Goal: Information Seeking & Learning: Learn about a topic

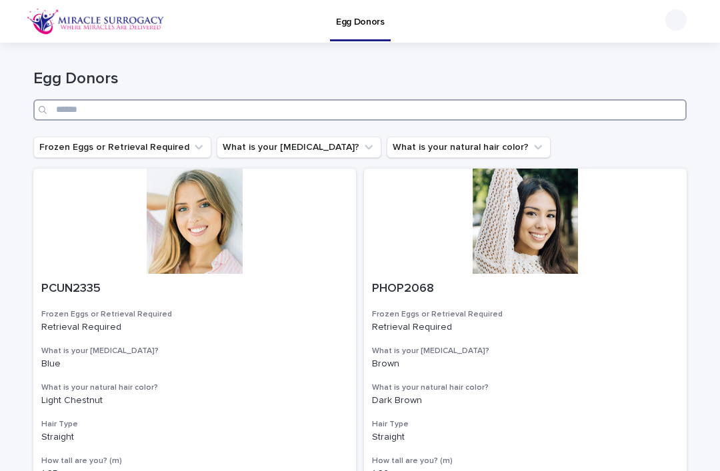
click at [533, 113] on input "Search" at bounding box center [360, 109] width 654 height 21
type input "****"
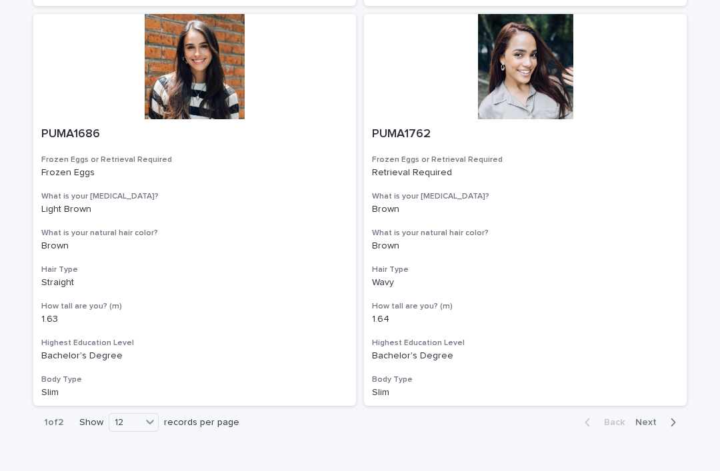
scroll to position [2157, 0]
click at [649, 419] on span "Next" at bounding box center [650, 423] width 29 height 9
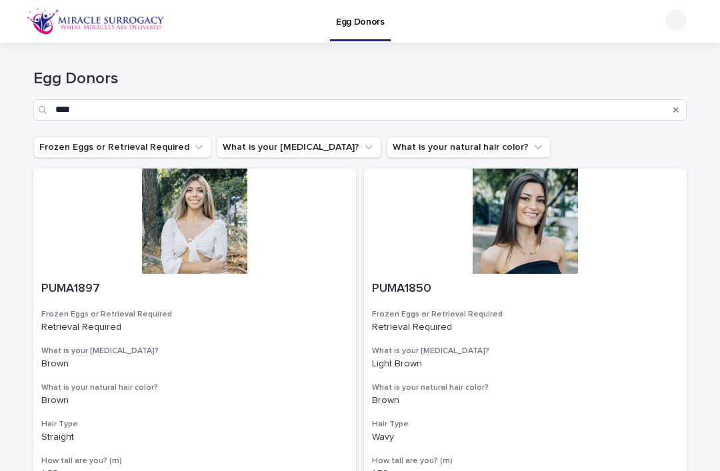
click at [686, 111] on div "Search" at bounding box center [676, 109] width 21 height 21
click at [677, 117] on button "Search" at bounding box center [676, 109] width 5 height 21
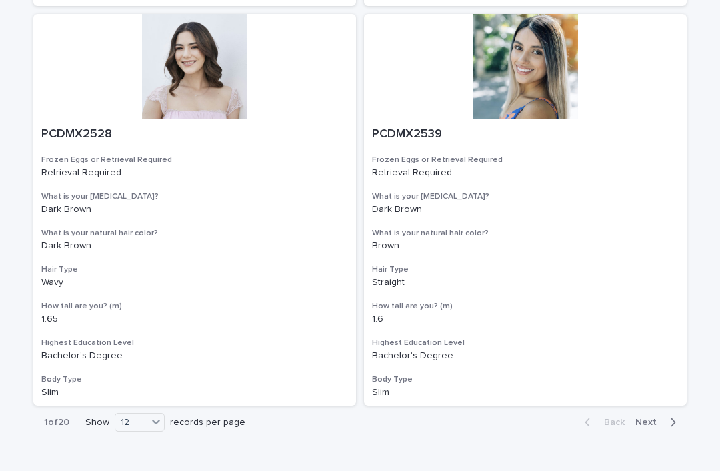
scroll to position [2157, 0]
click at [122, 444] on div "36" at bounding box center [141, 443] width 49 height 16
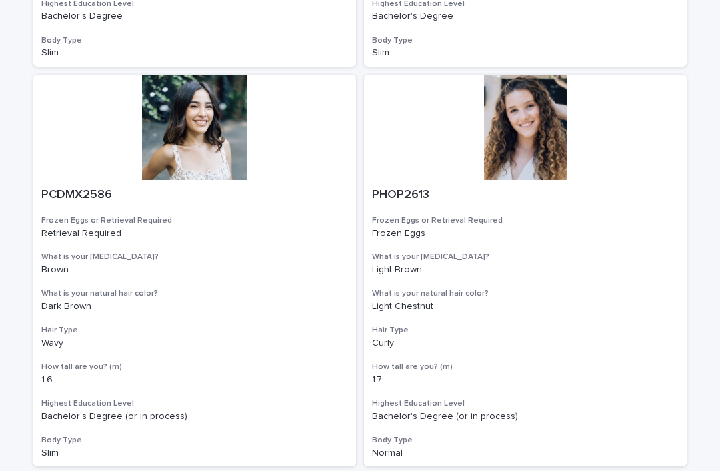
scroll to position [6902, 0]
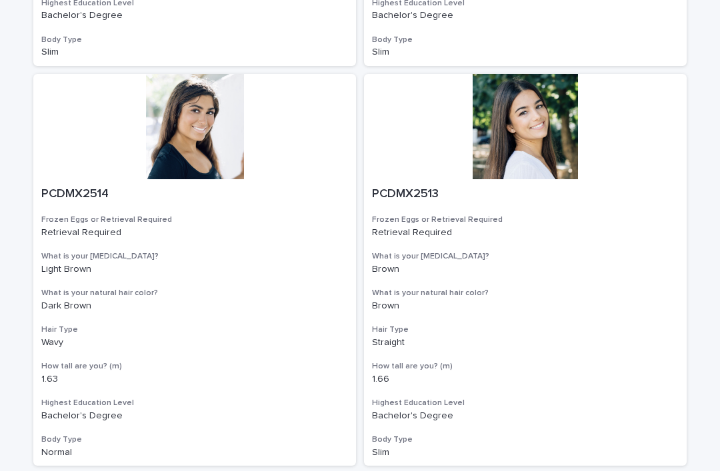
scroll to position [6902, 0]
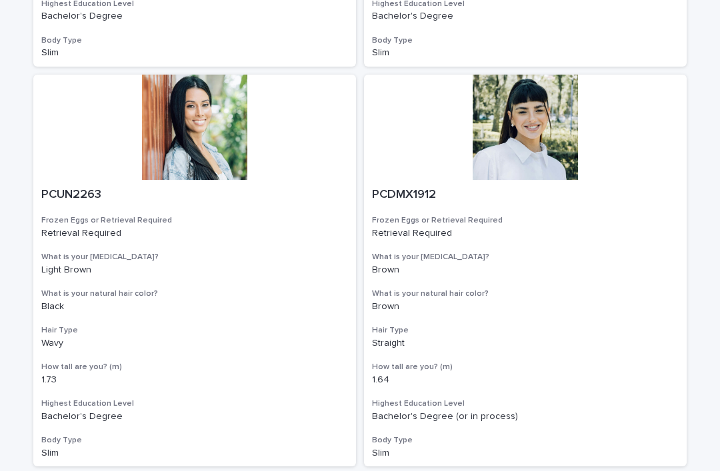
scroll to position [6902, 0]
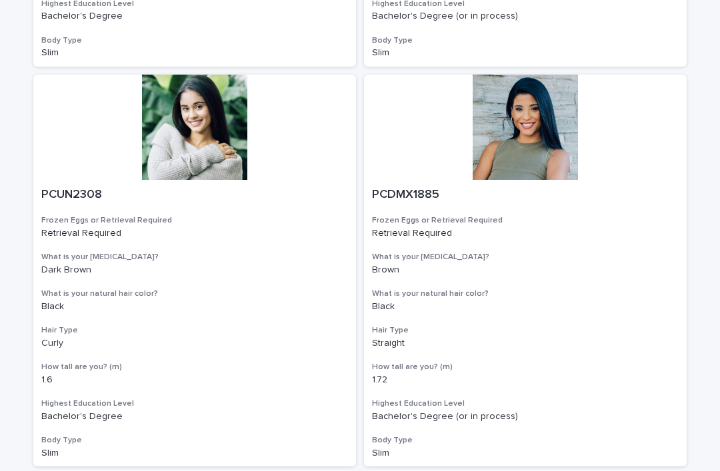
scroll to position [6902, 0]
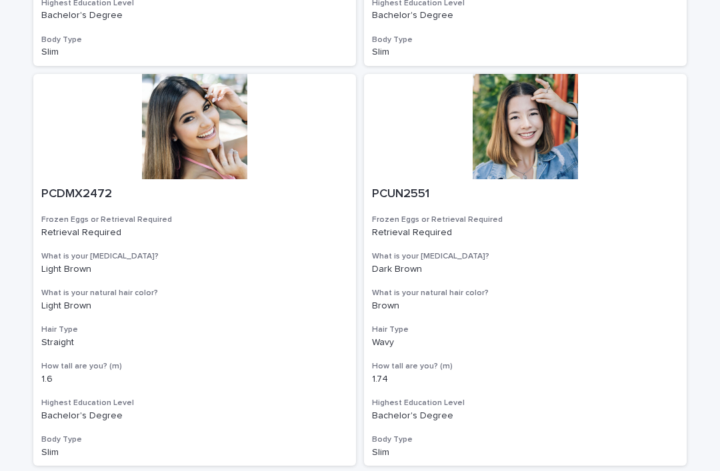
scroll to position [6902, 0]
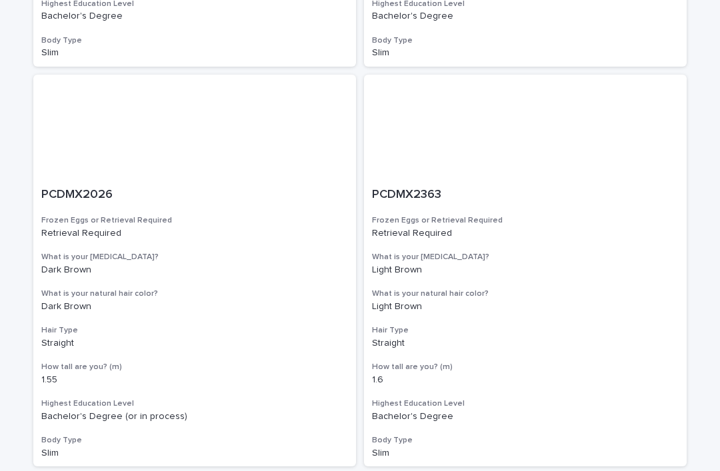
scroll to position [6902, 0]
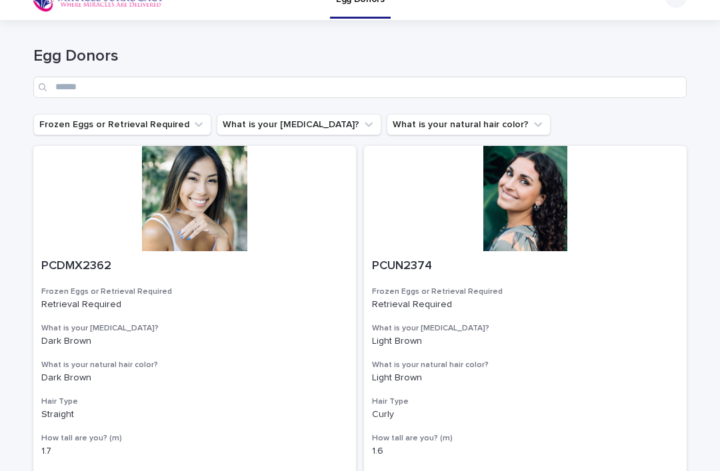
scroll to position [21, 0]
